Goal: Task Accomplishment & Management: Manage account settings

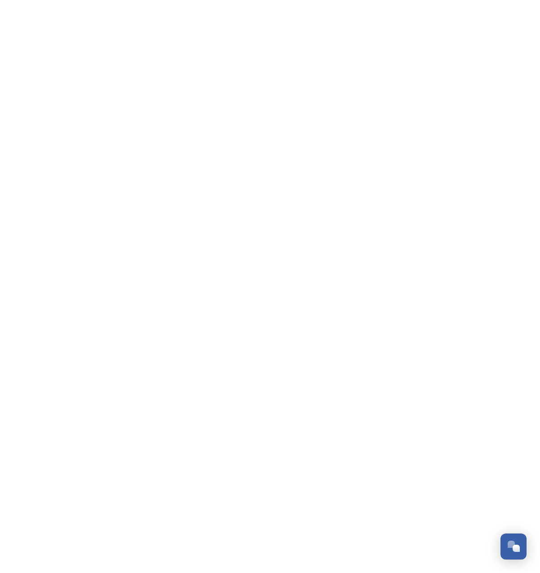
scroll to position [1529, 0]
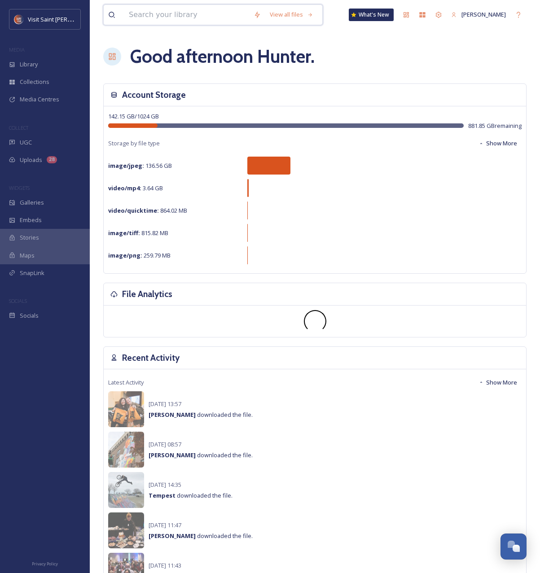
click at [175, 19] on input at bounding box center [186, 15] width 125 height 20
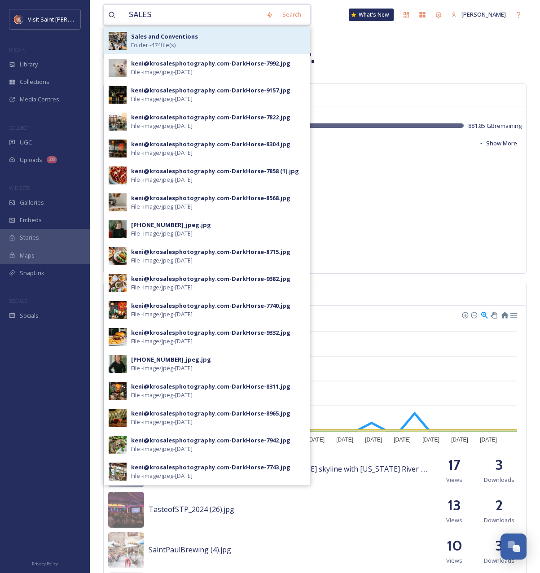
type input "SALES"
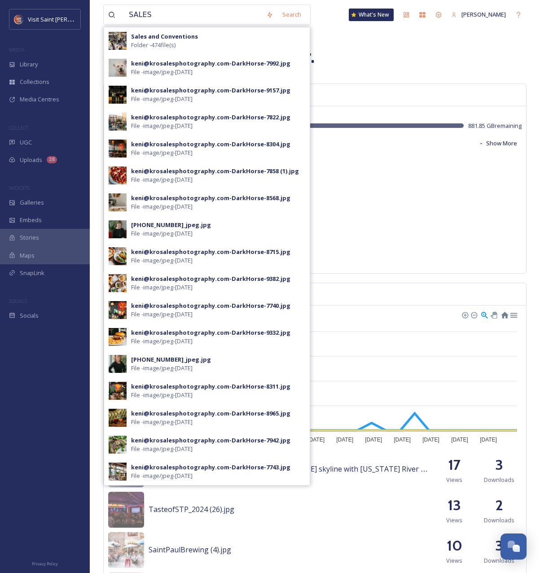
click at [167, 35] on strong "Sales and Conventions" at bounding box center [164, 36] width 67 height 8
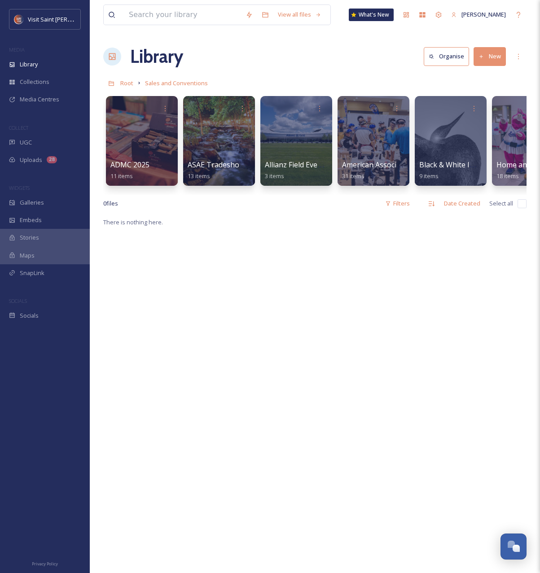
click at [480, 57] on icon at bounding box center [481, 57] width 6 height 6
click at [472, 111] on span "Folder" at bounding box center [479, 112] width 17 height 9
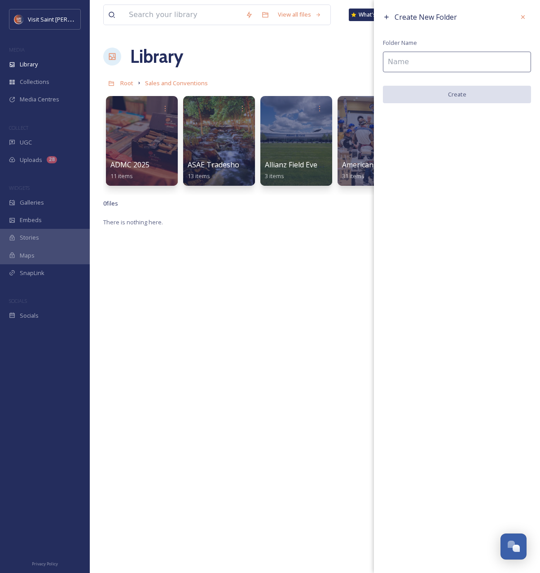
click at [426, 53] on input at bounding box center [457, 62] width 148 height 21
type input "EEBA"
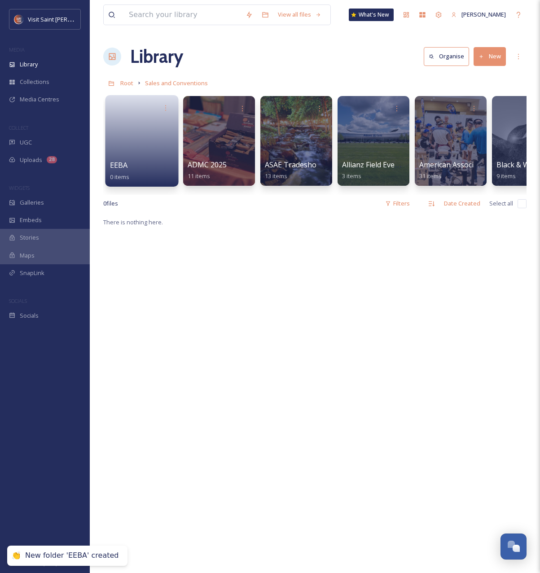
click at [140, 149] on link at bounding box center [142, 138] width 64 height 44
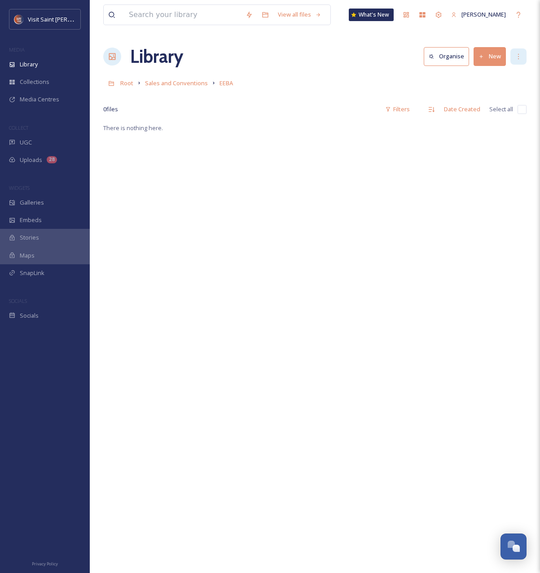
click at [512, 57] on div at bounding box center [518, 56] width 16 height 16
click at [493, 60] on button "New" at bounding box center [489, 56] width 32 height 18
click at [481, 114] on span "Folder" at bounding box center [479, 112] width 17 height 9
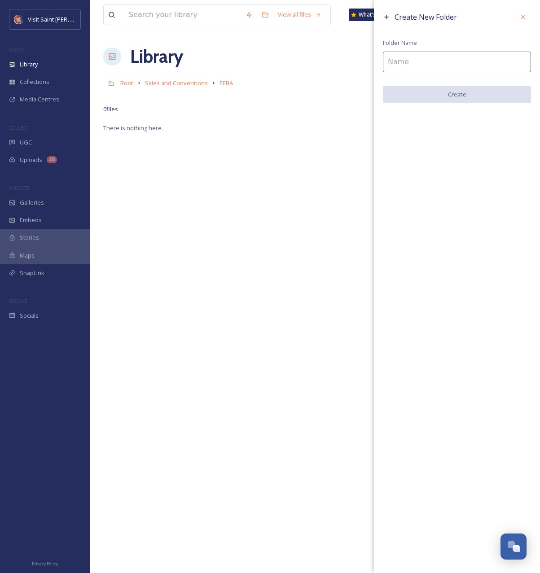
click at [449, 70] on input at bounding box center [457, 62] width 148 height 21
type input "2025"
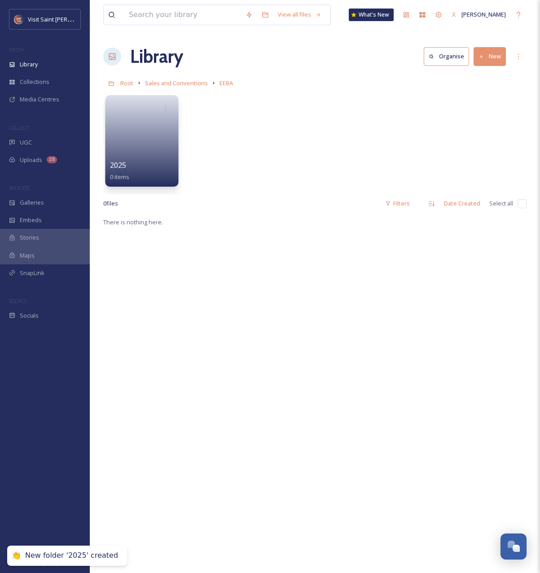
click at [124, 157] on link at bounding box center [142, 138] width 64 height 44
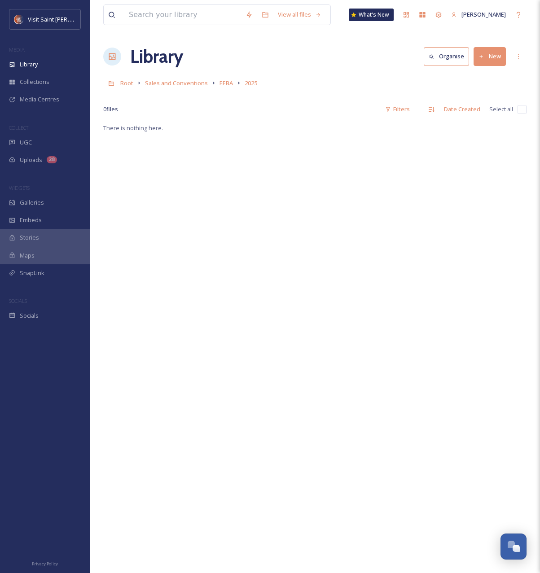
click at [492, 60] on button "New" at bounding box center [489, 56] width 32 height 18
click at [481, 79] on span "File Upload" at bounding box center [486, 77] width 30 height 9
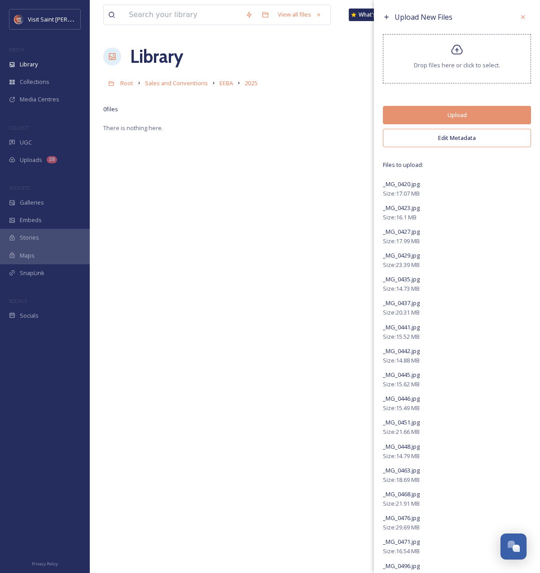
click at [458, 137] on button "Edit Metadata" at bounding box center [457, 138] width 148 height 18
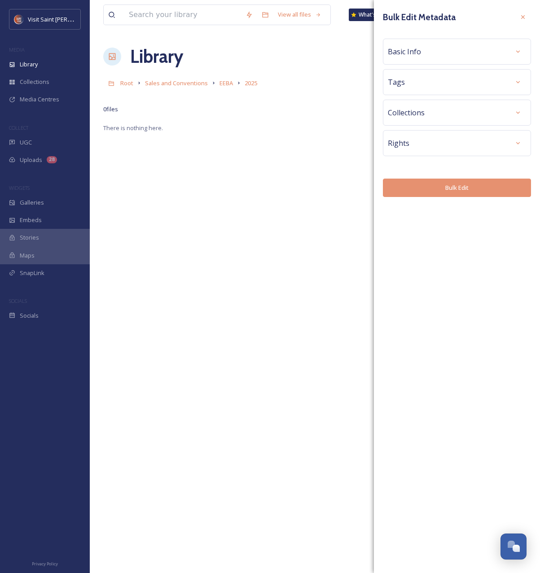
click at [493, 47] on div "Basic Info" at bounding box center [457, 52] width 138 height 16
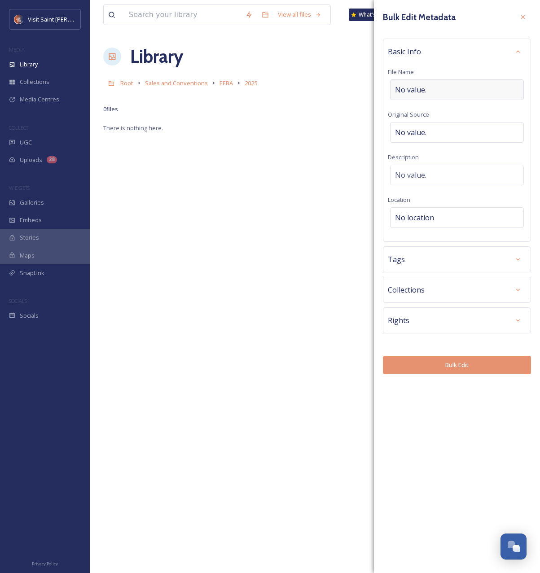
click at [437, 87] on div "No value." at bounding box center [457, 89] width 134 height 21
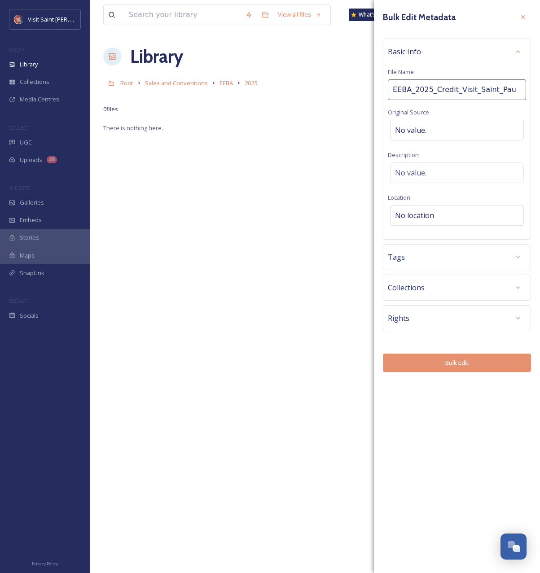
type input "EEBA_2025_Credit_Visit_Saint_Paul"
click at [447, 214] on div "No location" at bounding box center [457, 215] width 134 height 21
click at [444, 215] on input at bounding box center [456, 218] width 133 height 20
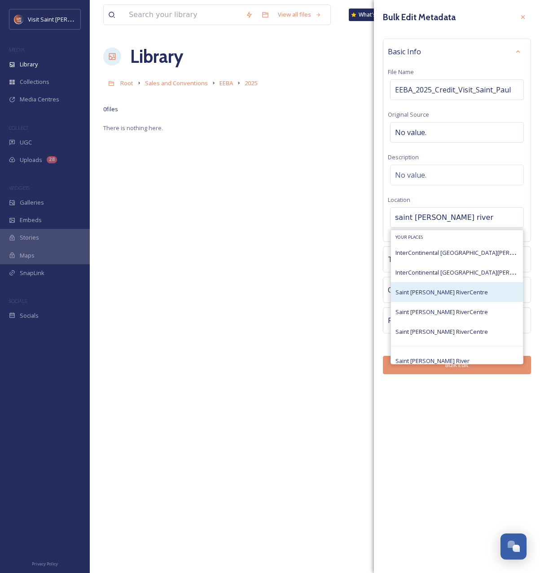
type input "saint [PERSON_NAME] river"
click at [459, 294] on div "Saint [PERSON_NAME] RiverCentre" at bounding box center [457, 292] width 132 height 20
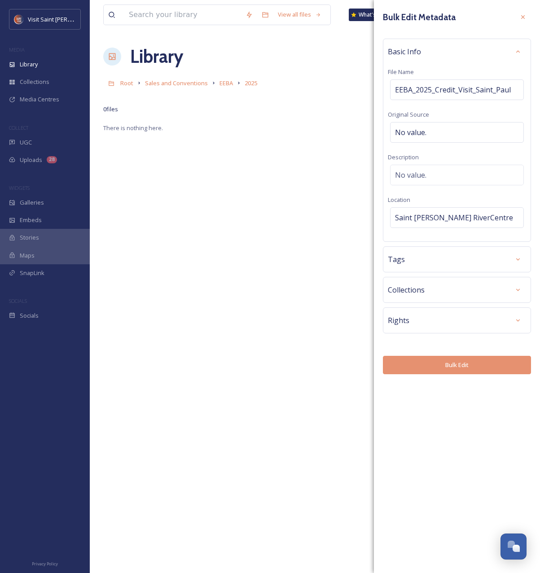
click at [498, 320] on div "Rights" at bounding box center [457, 320] width 138 height 16
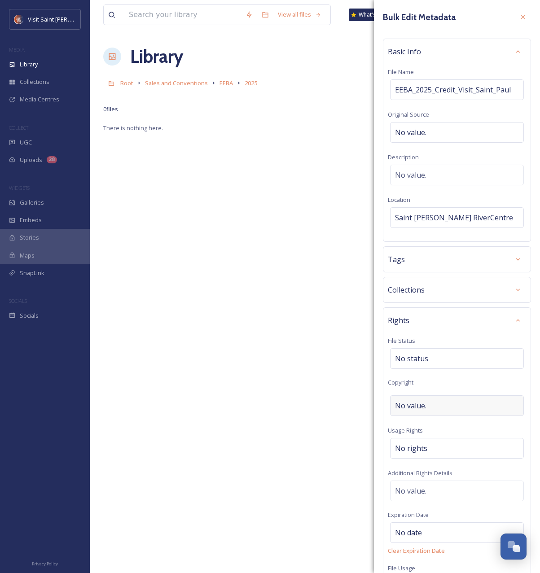
click at [429, 407] on div "No value." at bounding box center [457, 405] width 134 height 21
type input "[PERSON_NAME], Visit [GEOGRAPHIC_DATA][PERSON_NAME]"
click at [515, 319] on icon at bounding box center [517, 320] width 7 height 7
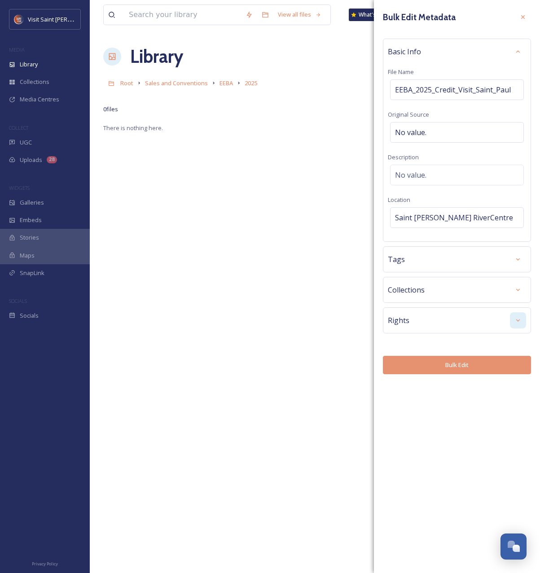
click at [477, 366] on button "Bulk Edit" at bounding box center [457, 365] width 148 height 18
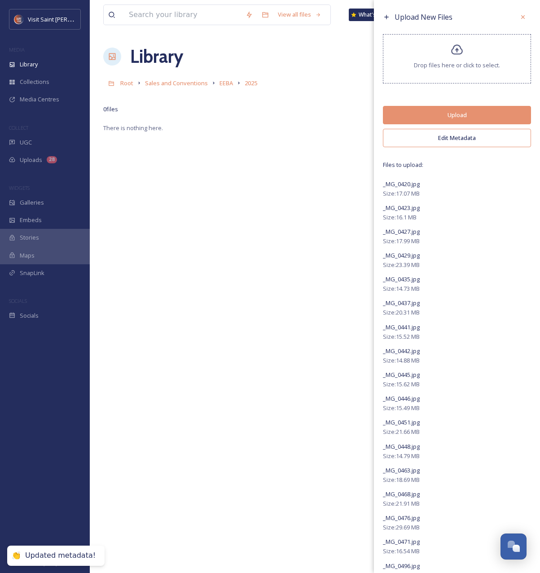
click at [422, 116] on button "Upload" at bounding box center [457, 115] width 148 height 18
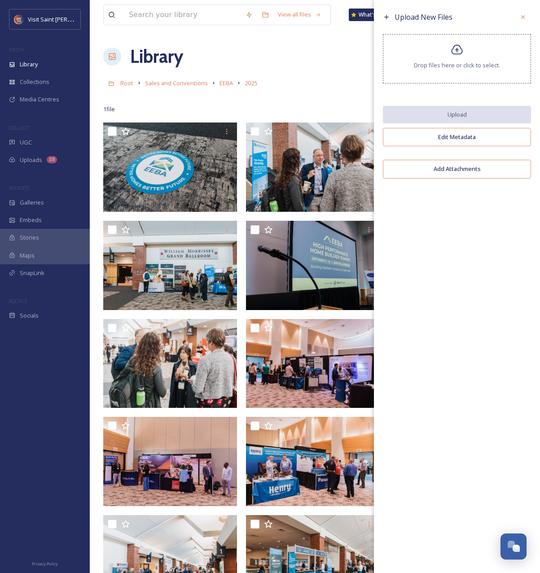
click at [304, 63] on div "Library Organise New" at bounding box center [314, 56] width 423 height 27
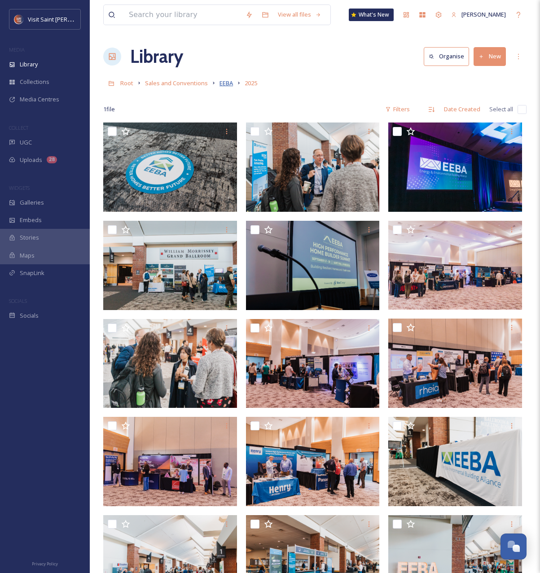
click at [226, 85] on span "EEBA" at bounding box center [225, 83] width 13 height 8
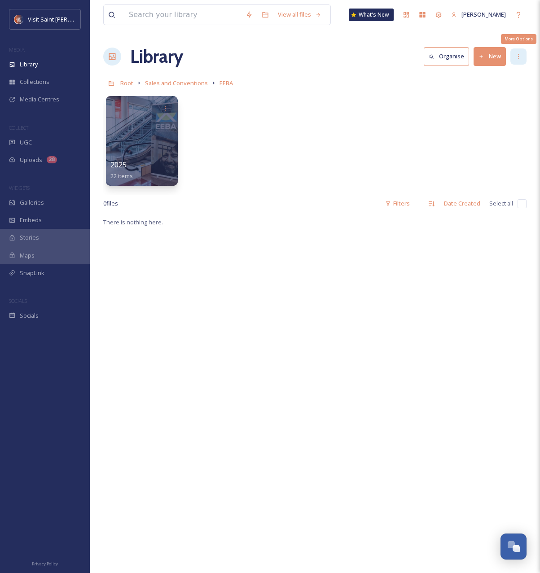
click at [516, 54] on icon at bounding box center [518, 56] width 7 height 7
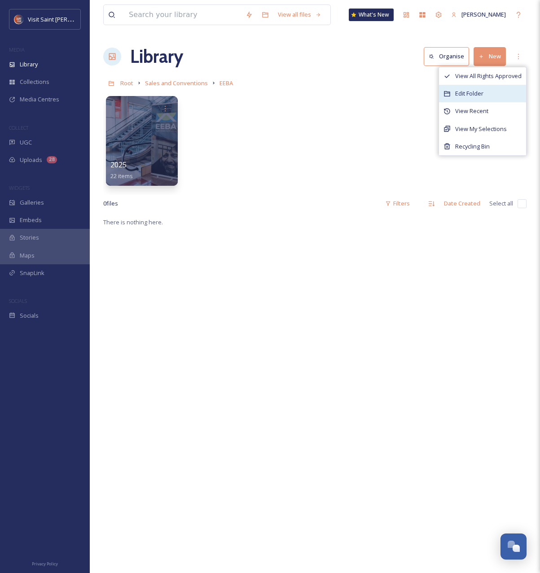
click at [486, 98] on div "Edit Folder" at bounding box center [482, 93] width 87 height 17
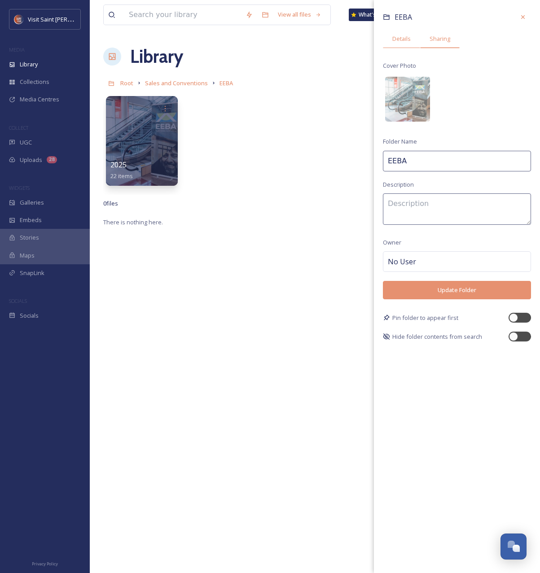
click at [425, 35] on div "Sharing" at bounding box center [439, 39] width 39 height 18
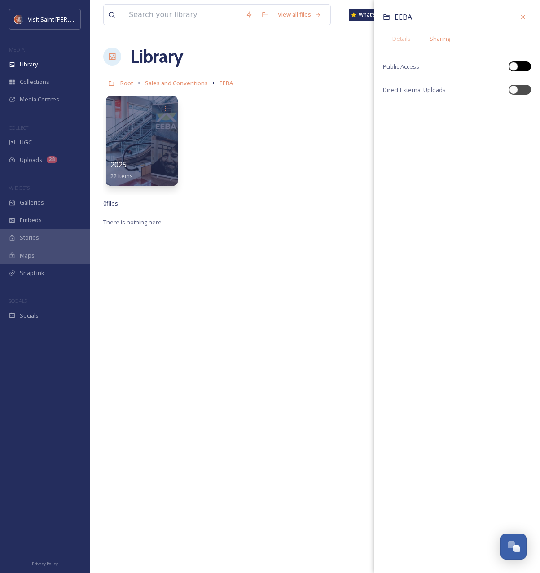
click at [513, 65] on div at bounding box center [513, 66] width 9 height 9
checkbox input "true"
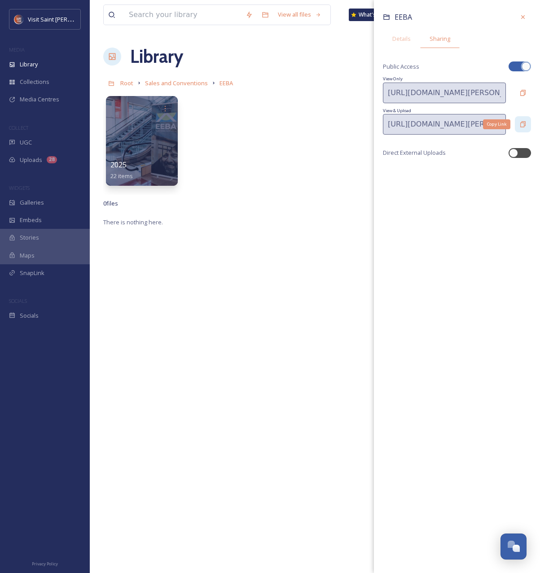
click at [522, 118] on div "Copy Link" at bounding box center [523, 124] width 16 height 16
click at [55, 161] on div "28" at bounding box center [52, 159] width 10 height 7
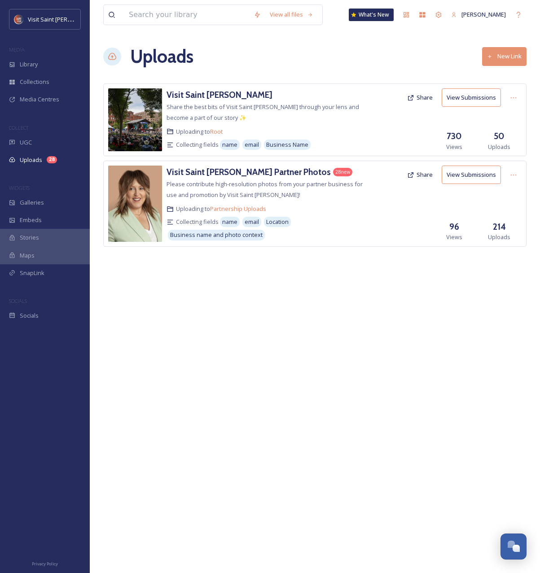
click at [257, 56] on div "Uploads New Link" at bounding box center [314, 56] width 423 height 27
click at [33, 67] on span "Library" at bounding box center [29, 64] width 18 height 9
